Goal: Task Accomplishment & Management: Manage account settings

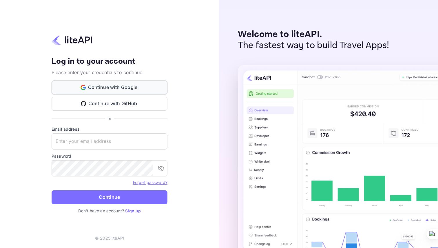
click at [89, 88] on button "Continue with Google" at bounding box center [110, 88] width 116 height 14
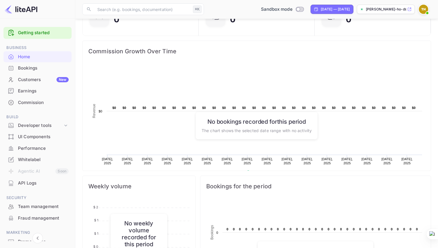
scroll to position [90, 0]
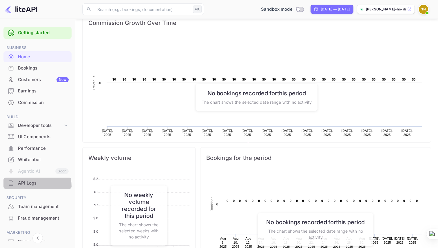
click at [31, 186] on div "API Logs" at bounding box center [43, 183] width 51 height 7
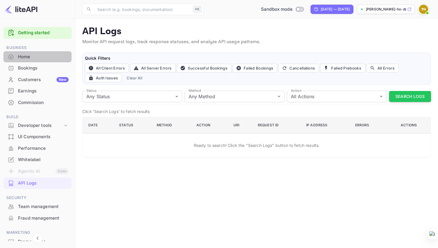
click at [42, 59] on div "Home" at bounding box center [43, 57] width 51 height 7
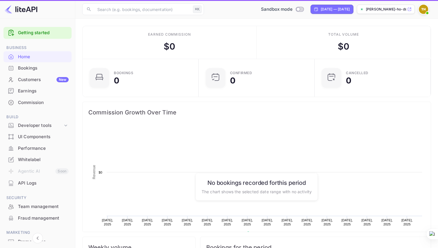
scroll to position [94, 113]
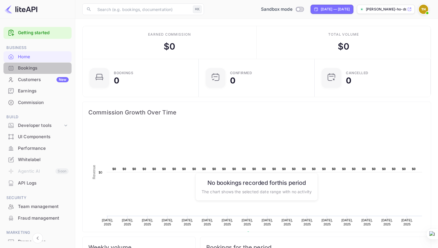
click at [42, 65] on div "Bookings" at bounding box center [43, 68] width 51 height 7
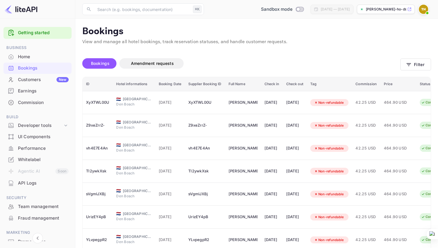
click at [31, 80] on div "Customers New" at bounding box center [43, 80] width 51 height 7
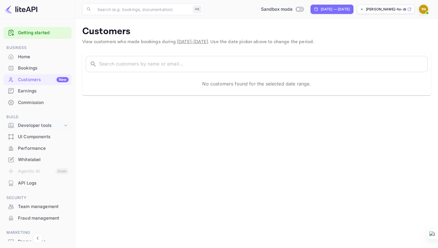
click at [39, 124] on div "Developer tools" at bounding box center [40, 125] width 45 height 7
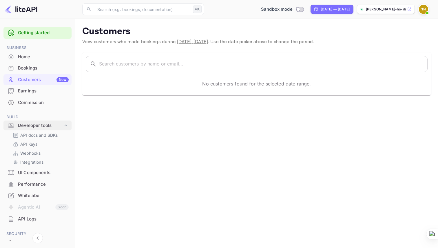
click at [39, 124] on div "Developer tools" at bounding box center [40, 125] width 45 height 7
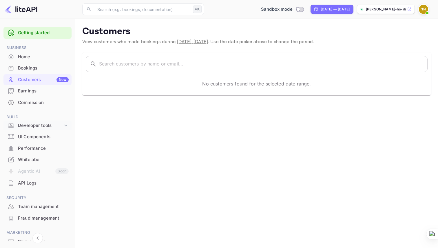
click at [39, 124] on div "Developer tools" at bounding box center [40, 125] width 45 height 7
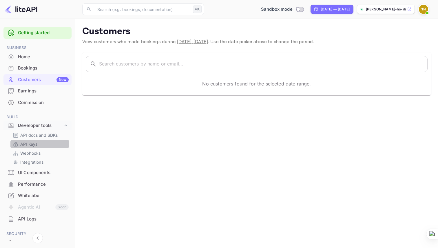
click at [35, 141] on div "API Keys" at bounding box center [39, 144] width 59 height 8
click at [32, 147] on p "API Keys" at bounding box center [28, 144] width 17 height 6
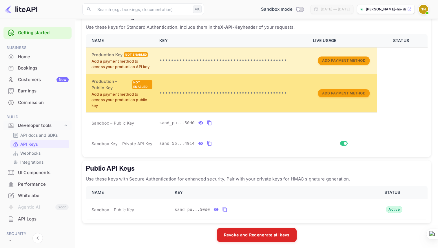
scroll to position [118, 0]
